Goal: Information Seeking & Learning: Learn about a topic

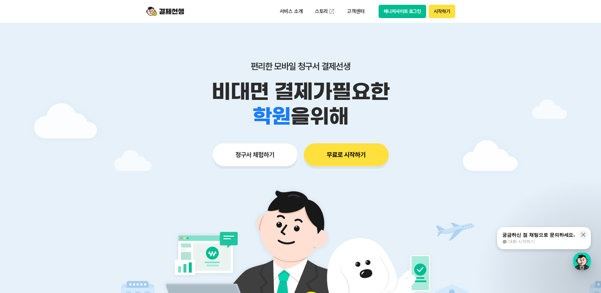
click at [278, 153] on button "청구서 체험하기" at bounding box center [255, 154] width 85 height 23
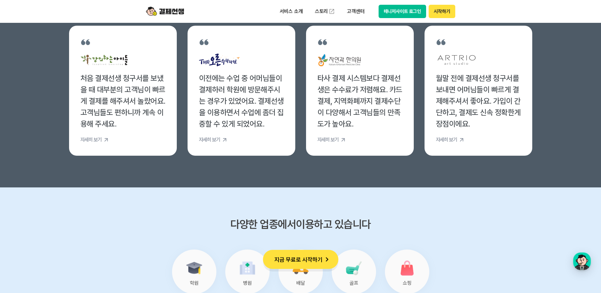
scroll to position [2599, 0]
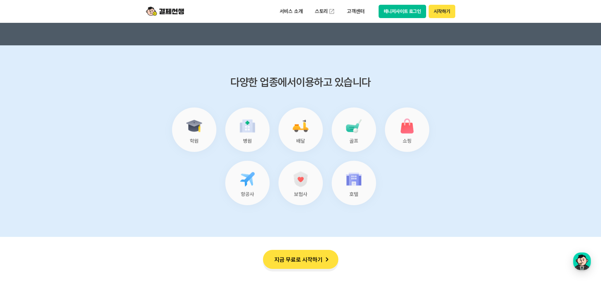
click at [185, 135] on img at bounding box center [194, 126] width 20 height 20
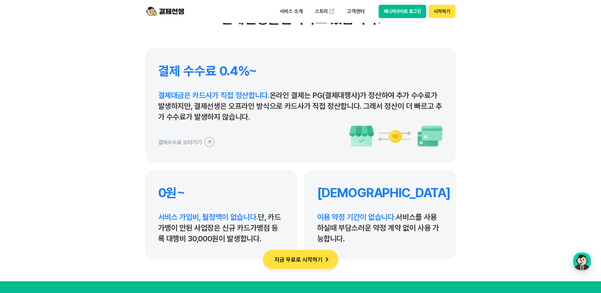
scroll to position [3043, 0]
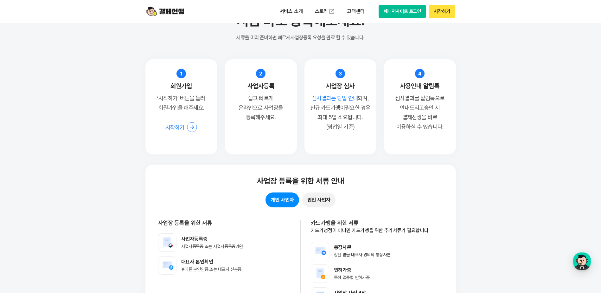
scroll to position [4945, 0]
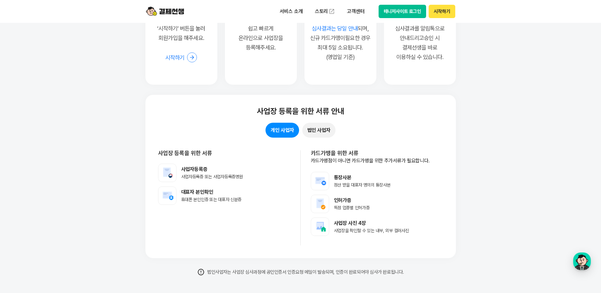
click at [279, 133] on button "개인 사업자" at bounding box center [282, 130] width 33 height 15
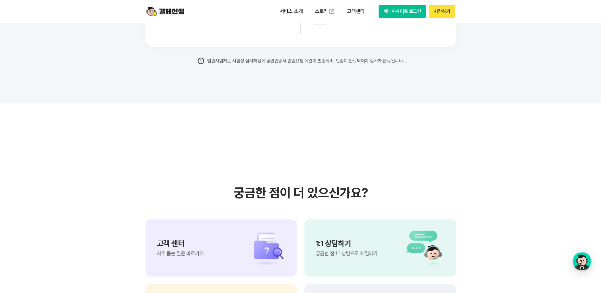
scroll to position [5325, 0]
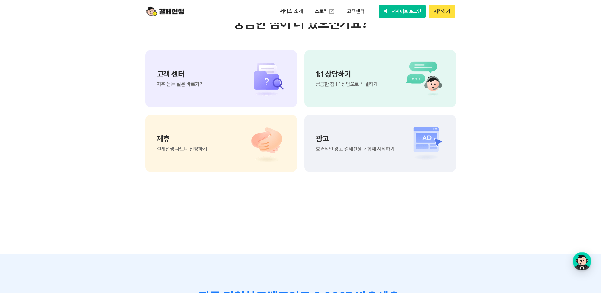
click at [415, 75] on img at bounding box center [422, 79] width 44 height 38
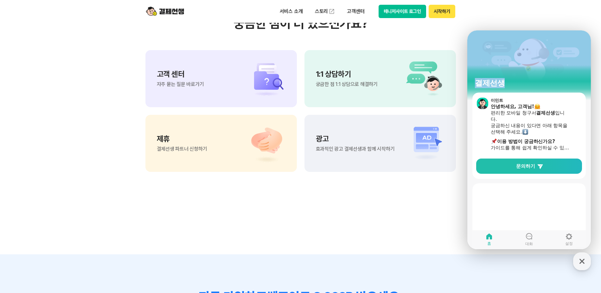
drag, startPoint x: 537, startPoint y: 37, endPoint x: 406, endPoint y: 36, distance: 130.3
click at [468, 30] on html "결제선생 [PERSON_NAME] 안녕하세요, 고객님! 편리한 모바일 청구서 결제선생 입니다. 궁금하신 내용이 있다면 아래 항목을 선택해 주세…" at bounding box center [530, 30] width 124 height 0
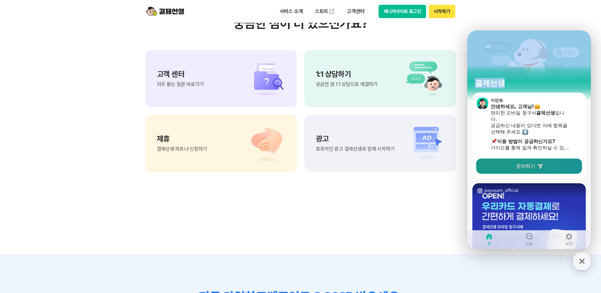
click at [546, 172] on link "문의하기" at bounding box center [529, 165] width 106 height 15
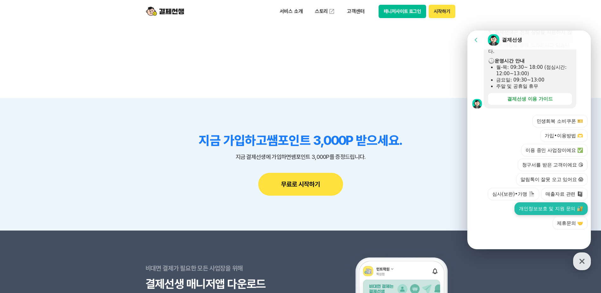
scroll to position [5547, 0]
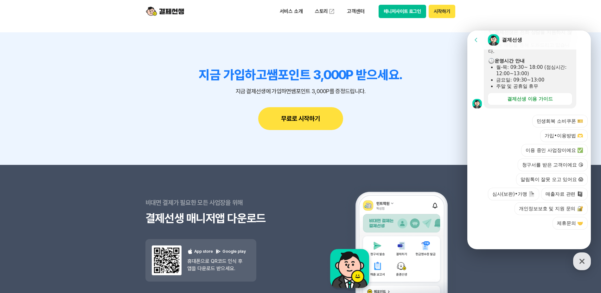
click at [533, 239] on div at bounding box center [531, 237] width 126 height 17
click at [559, 196] on button "매출자료 관련" at bounding box center [564, 194] width 47 height 13
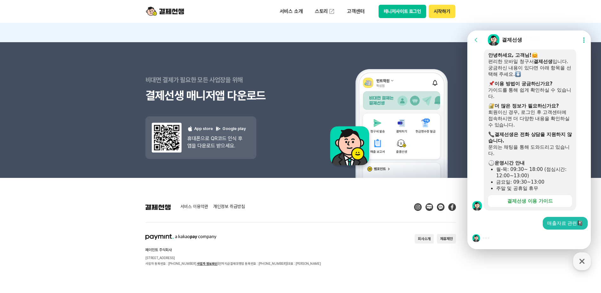
scroll to position [5674, 0]
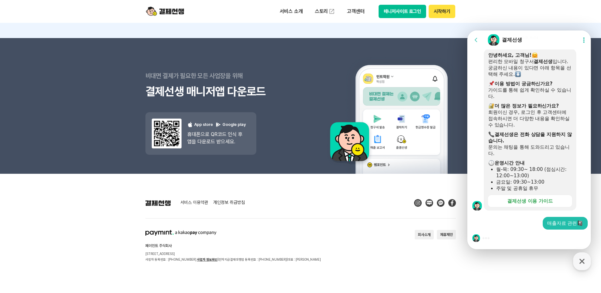
click at [527, 237] on div at bounding box center [531, 237] width 126 height 17
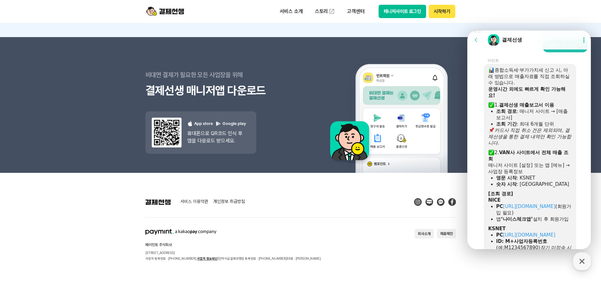
scroll to position [261, 0]
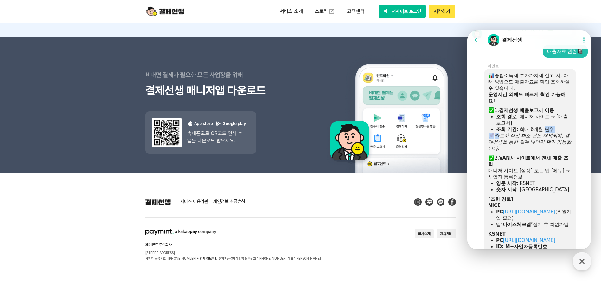
drag, startPoint x: 499, startPoint y: 132, endPoint x: 546, endPoint y: 130, distance: 47.3
click at [546, 130] on div "종합소득세·부가가치세 신고 시, 아래 방법으로 매출자료를 직접 조회하실 수 있습니다. 운영시간 외에도 빠르게 확인 가능해요! 1. 결제선생 매…" at bounding box center [530, 181] width 84 height 219
drag, startPoint x: 546, startPoint y: 130, endPoint x: 543, endPoint y: 139, distance: 9.1
click at [543, 139] on icon "카드사 직접 취소 건은 제외되며, 결제선생을 통한 결제 내역만 확인 가능합니다." at bounding box center [529, 142] width 83 height 18
drag, startPoint x: 511, startPoint y: 139, endPoint x: 513, endPoint y: 145, distance: 6.4
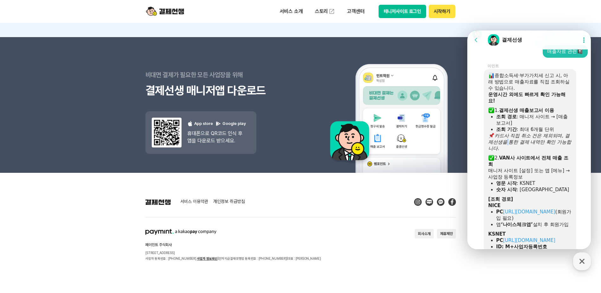
click at [513, 145] on icon "카드사 직접 취소 건은 제외되며, 결제선생을 통한 결제 내역만 확인 가능합니다." at bounding box center [529, 142] width 83 height 18
drag, startPoint x: 513, startPoint y: 145, endPoint x: 514, endPoint y: 132, distance: 13.3
click at [513, 144] on icon "카드사 직접 취소 건은 제외되며, 결제선생을 통한 결제 내역만 확인 가능합니다." at bounding box center [529, 142] width 83 height 18
drag, startPoint x: 512, startPoint y: 132, endPoint x: 554, endPoint y: 131, distance: 42.8
click at [554, 131] on div "조회 기간 : 최대 6개월 단위" at bounding box center [534, 129] width 76 height 6
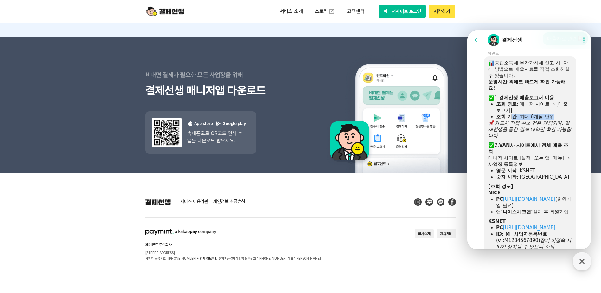
scroll to position [293, 0]
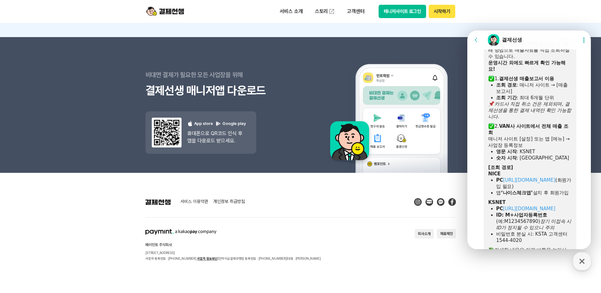
click at [553, 115] on div "​ 카드사 직접 취소 건은 제외되며, 결제선생을 통한 결제 내역만 확인 가능합니다." at bounding box center [530, 110] width 84 height 19
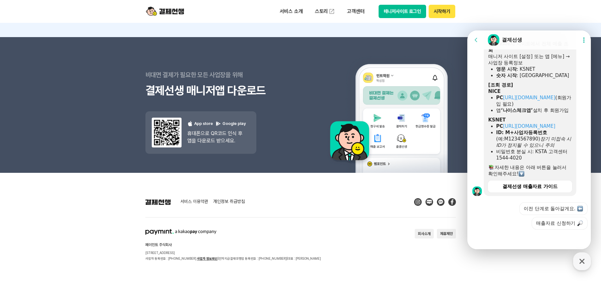
scroll to position [388, 0]
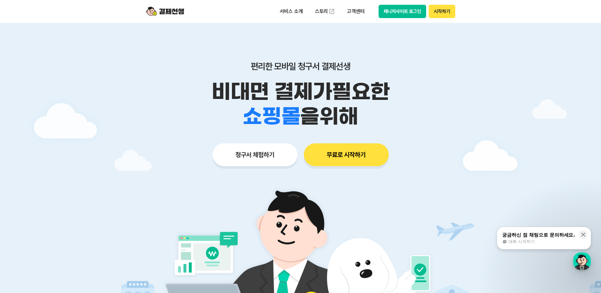
click at [156, 9] on img at bounding box center [165, 11] width 38 height 12
drag, startPoint x: 583, startPoint y: 236, endPoint x: 413, endPoint y: 152, distance: 190.2
click at [583, 234] on icon at bounding box center [583, 234] width 6 height 6
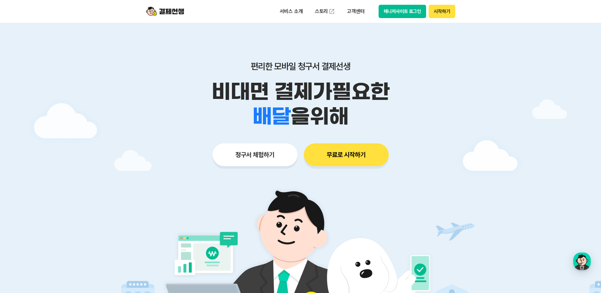
click at [440, 15] on button "시작하기" at bounding box center [442, 11] width 26 height 13
click at [370, 157] on button "무료로 시작하기" at bounding box center [346, 154] width 85 height 23
